Goal: Task Accomplishment & Management: Use online tool/utility

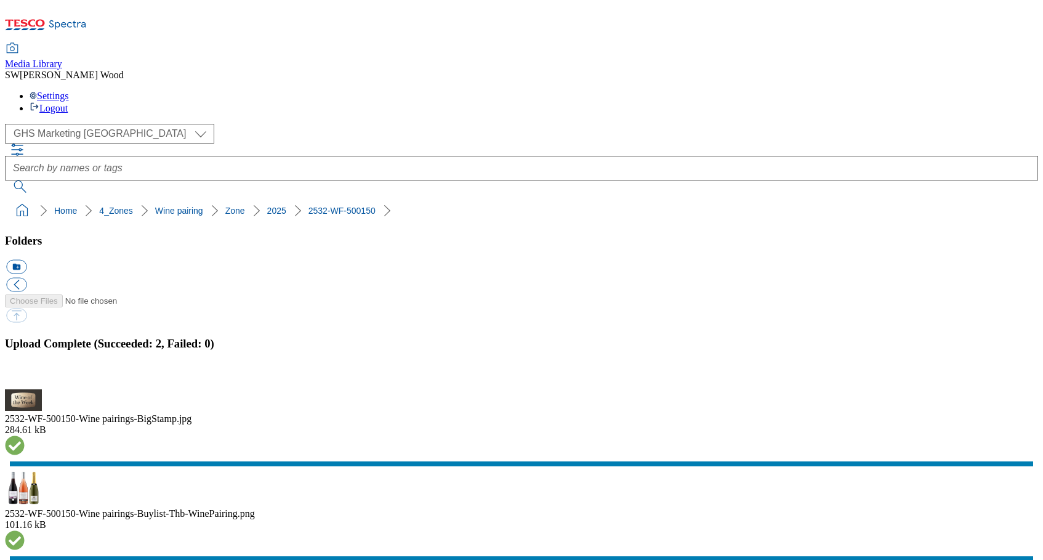
select select "flare-ghs-mktg"
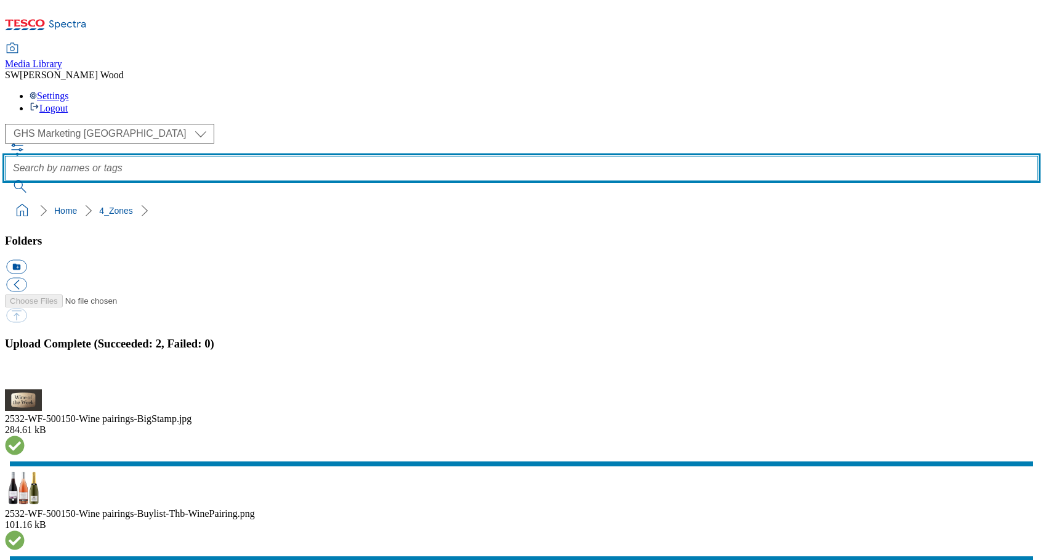
click at [371, 156] on input "text" at bounding box center [521, 168] width 1033 height 25
type input "490450"
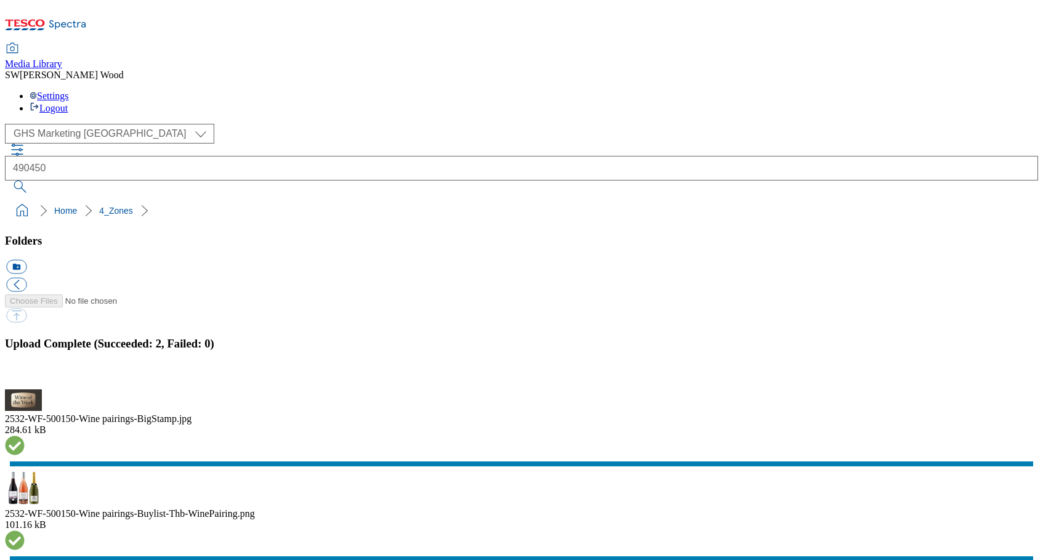
click at [37, 180] on button "submit" at bounding box center [21, 186] width 32 height 12
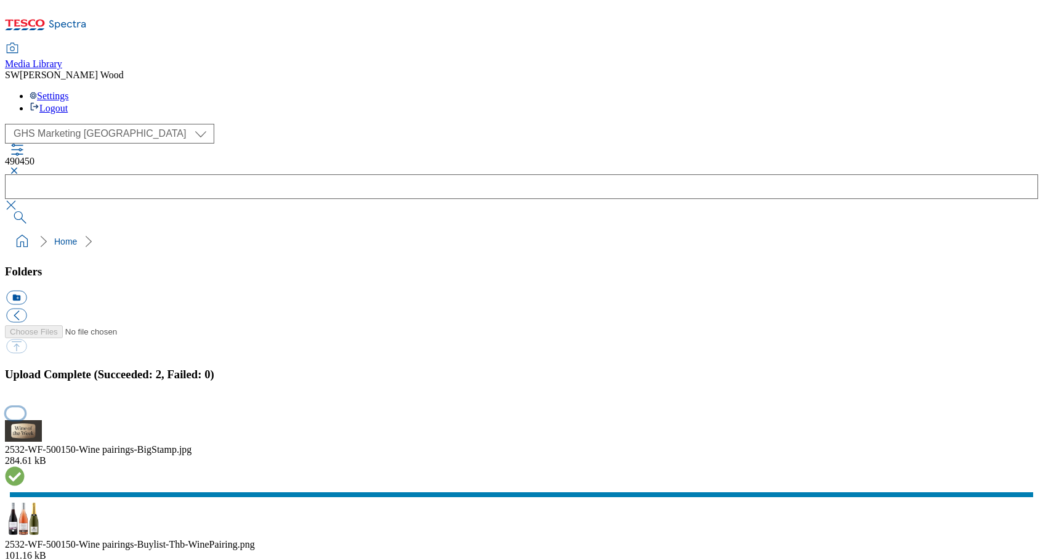
click at [25, 407] on button "button" at bounding box center [15, 413] width 18 height 12
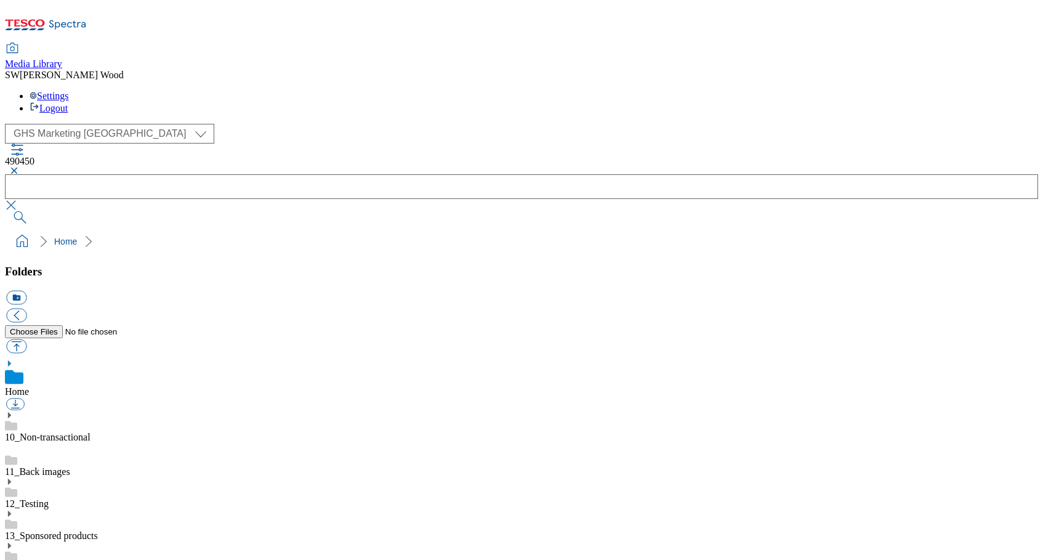
scroll to position [1, 0]
click at [69, 559] on link "14_Marketplace" at bounding box center [37, 567] width 64 height 10
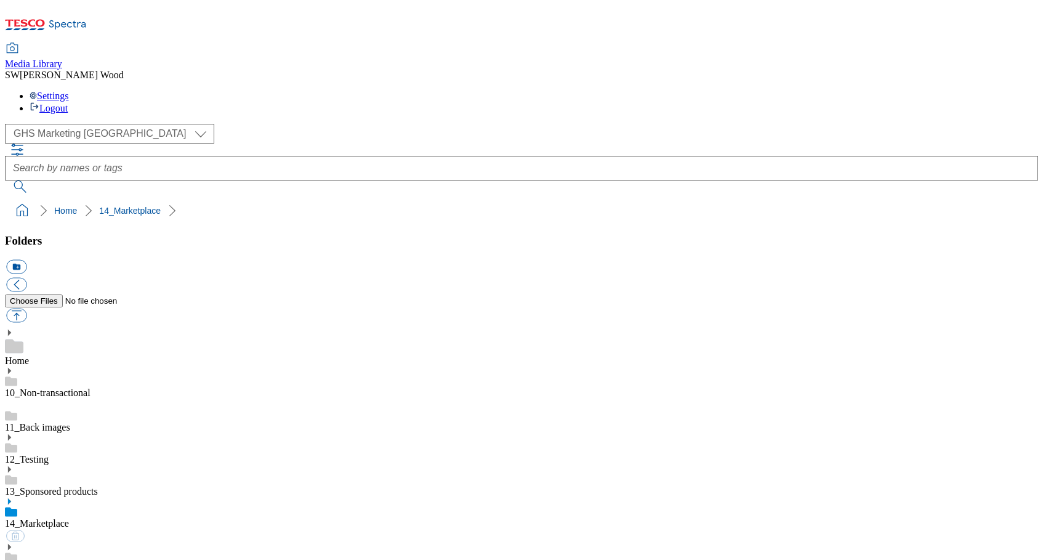
click at [14, 497] on icon at bounding box center [9, 501] width 9 height 9
click at [14, 495] on icon at bounding box center [9, 499] width 9 height 9
click at [11, 496] on use at bounding box center [9, 499] width 3 height 6
click at [96, 484] on link "13_Sponsored products" at bounding box center [51, 489] width 93 height 10
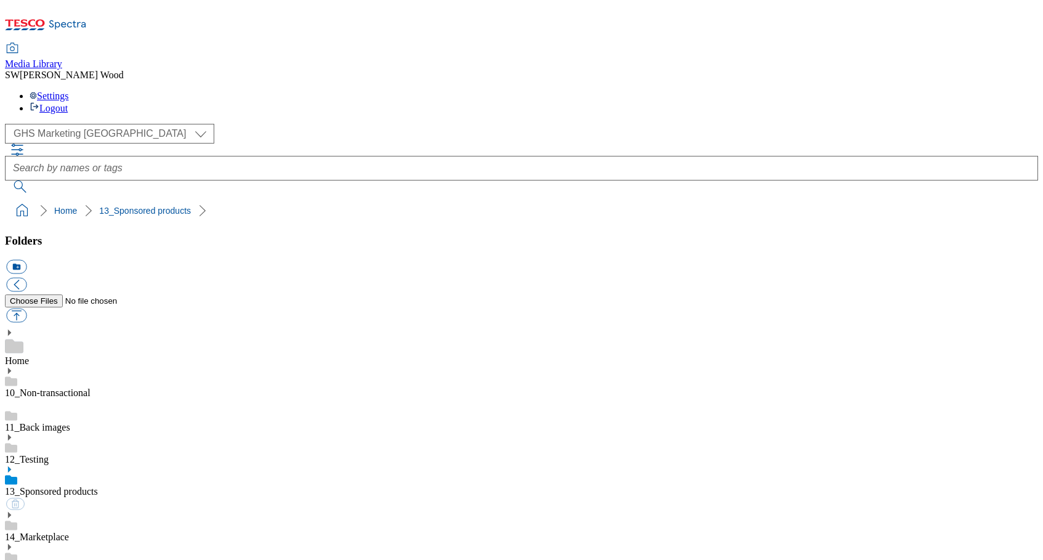
click at [69, 532] on link "14_Marketplace" at bounding box center [37, 537] width 64 height 10
click at [11, 498] on use at bounding box center [9, 501] width 3 height 6
click at [14, 495] on icon at bounding box center [9, 499] width 9 height 9
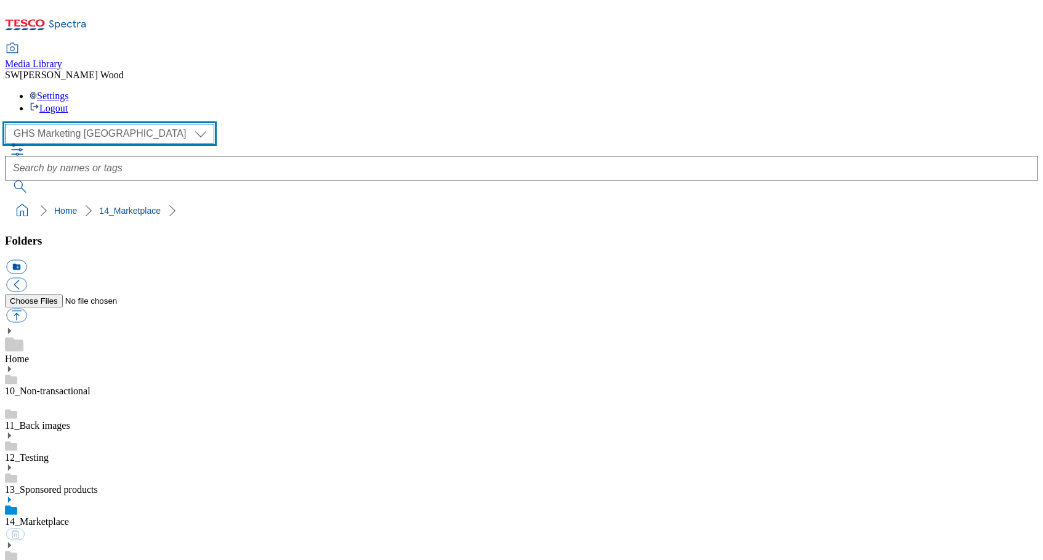
select select "flare-homepage"
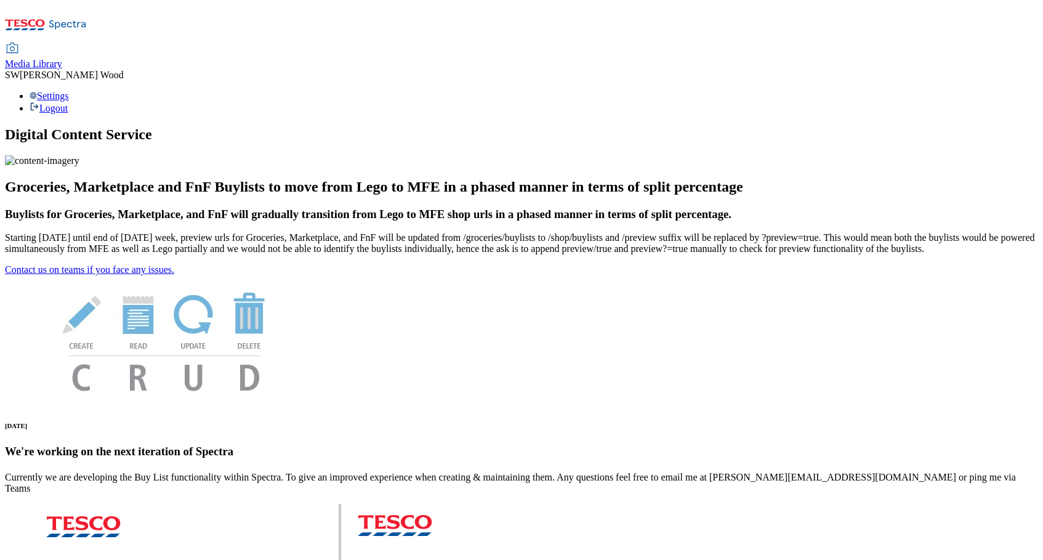
click at [62, 59] on span "Media Library" at bounding box center [33, 64] width 57 height 10
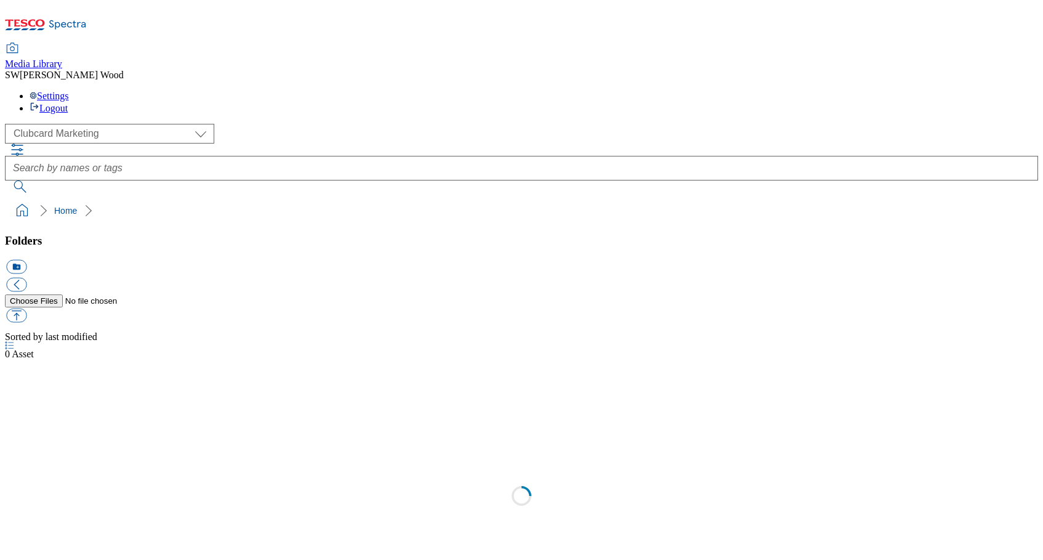
scroll to position [1, 0]
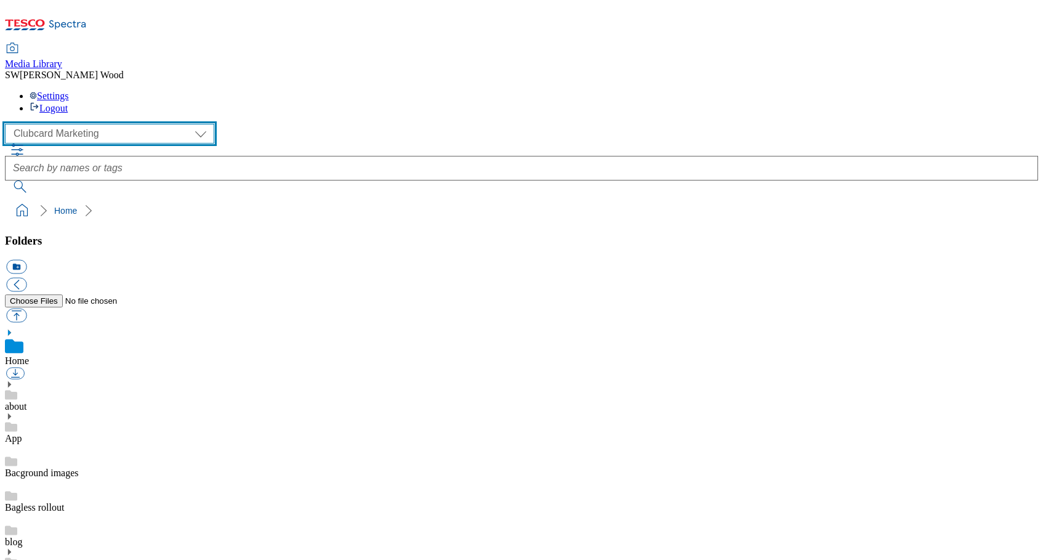
select select "flare-ghs-mktg"
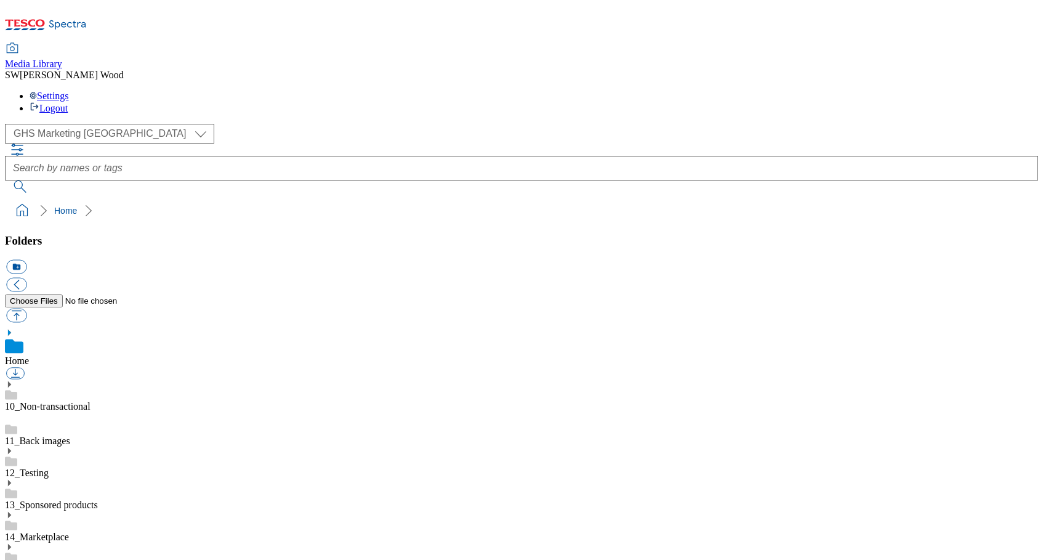
click at [69, 532] on link "14_Marketplace" at bounding box center [37, 537] width 64 height 10
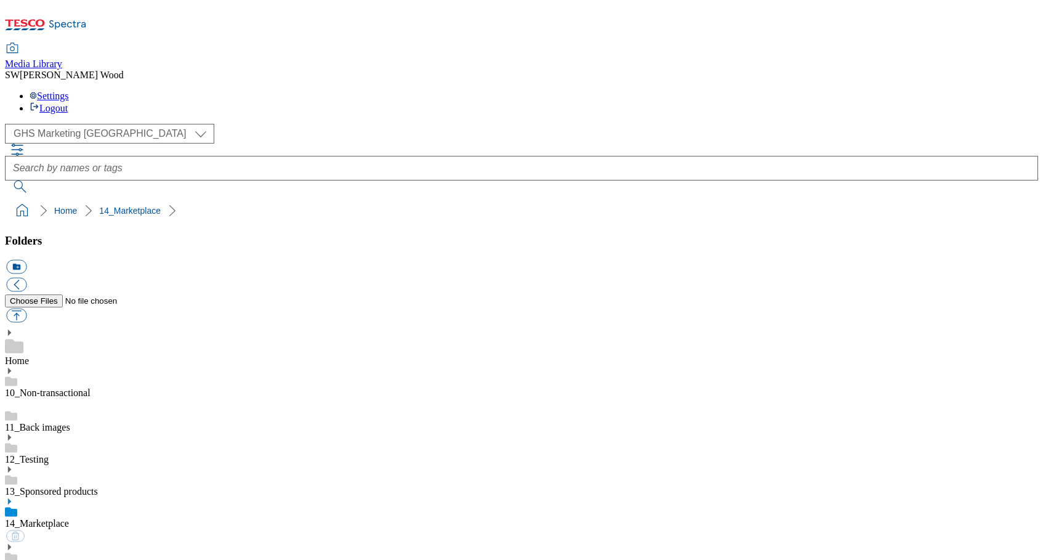
click at [11, 498] on use at bounding box center [9, 501] width 3 height 6
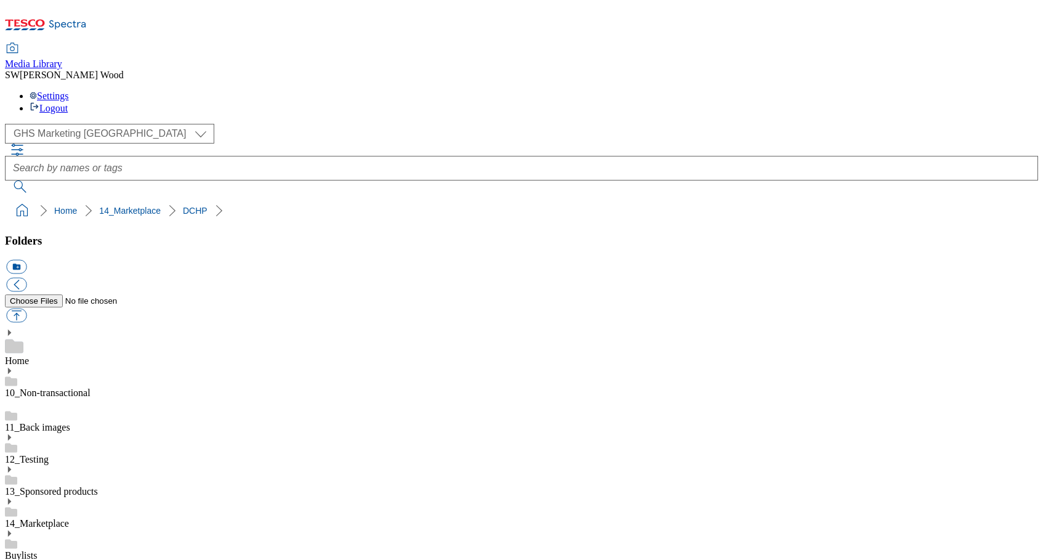
click at [26, 260] on button "icon_new_folder" at bounding box center [16, 267] width 20 height 14
paste input "2532-508800-Hubpage"
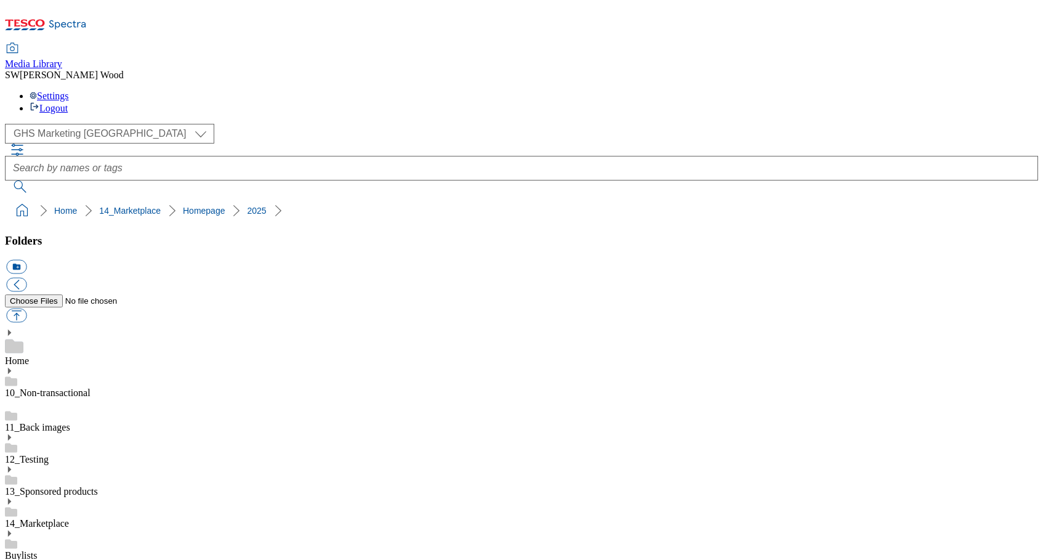
type input "2532-508800-Hubpage"
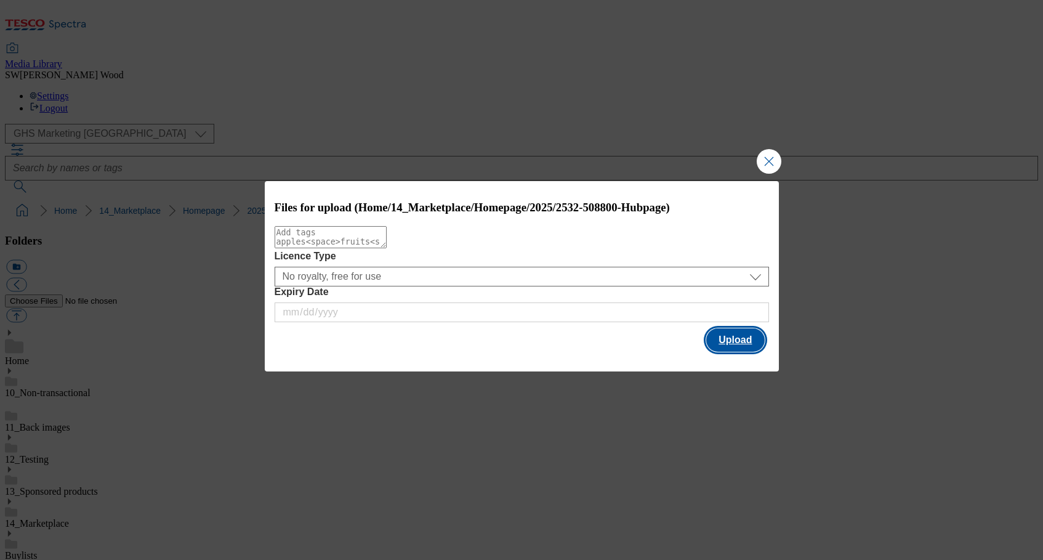
click at [753, 341] on button "Upload" at bounding box center [735, 339] width 58 height 23
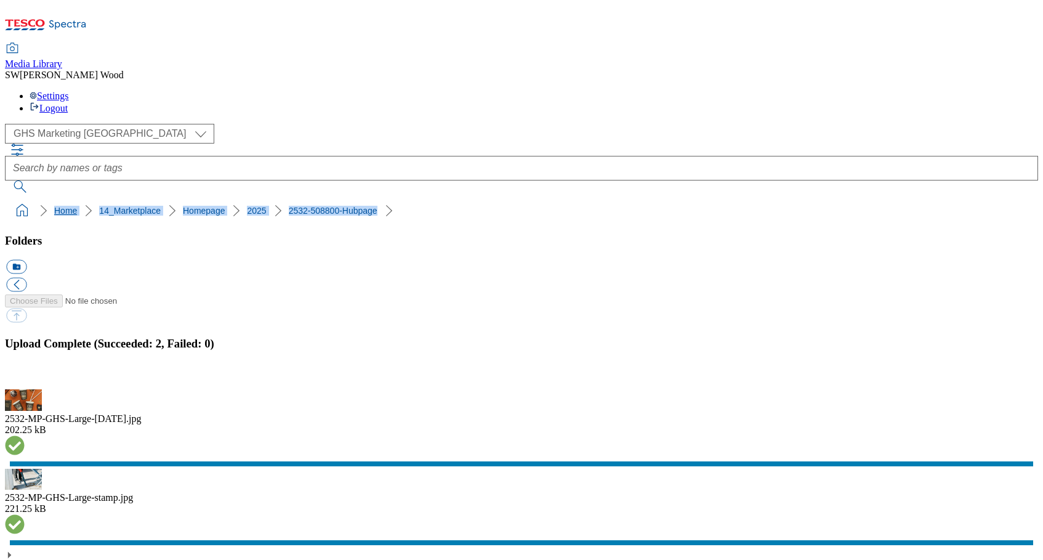
drag, startPoint x: 323, startPoint y: 115, endPoint x: 9, endPoint y: 117, distance: 313.5
click at [12, 199] on ol "Home 14_Marketplace Homepage 2025 2532-508800-Hubpage" at bounding box center [525, 210] width 1026 height 23
copy ol "Home 14_Marketplace Homepage 2025 2532-508800-Hubpage"
